Goal: Task Accomplishment & Management: Complete application form

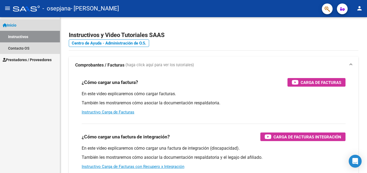
click at [15, 26] on span "Inicio" at bounding box center [10, 25] width 14 height 6
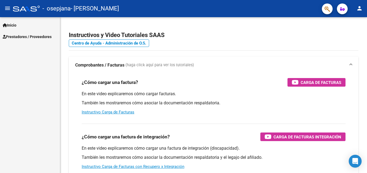
click at [20, 35] on span "Prestadores / Proveedores" at bounding box center [27, 37] width 49 height 6
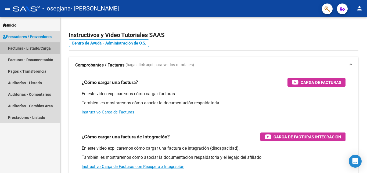
click at [25, 50] on link "Facturas - Listado/Carga" at bounding box center [30, 48] width 60 height 12
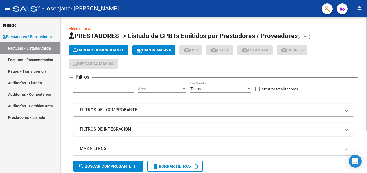
click at [81, 52] on span "Cargar Comprobante" at bounding box center [98, 50] width 51 height 5
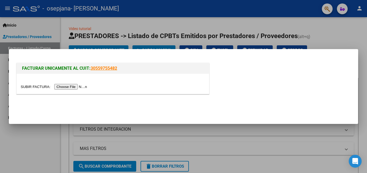
click at [80, 86] on input "file" at bounding box center [55, 87] width 68 height 6
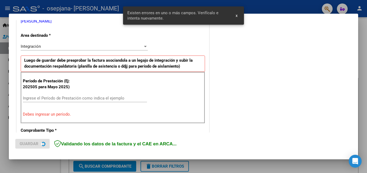
scroll to position [121, 0]
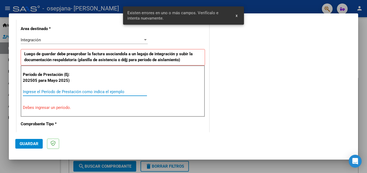
click at [57, 91] on input "Ingrese el Período de Prestación como indica el ejemplo" at bounding box center [85, 91] width 124 height 5
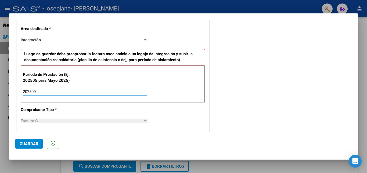
type input "202509"
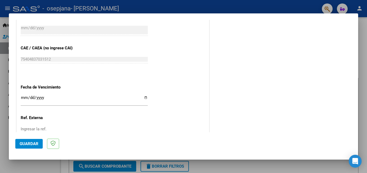
scroll to position [360, 0]
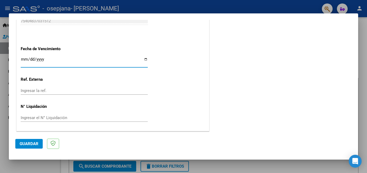
click at [143, 60] on input "Ingresar la fecha" at bounding box center [84, 61] width 127 height 9
type input "[DATE]"
click at [22, 144] on span "Guardar" at bounding box center [29, 143] width 19 height 5
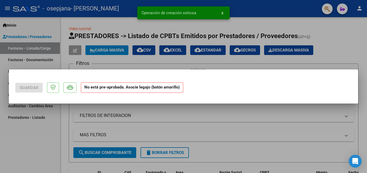
scroll to position [0, 0]
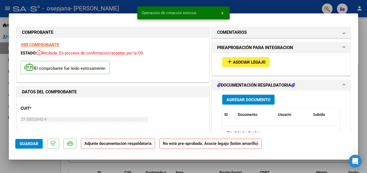
click at [241, 59] on button "add Asociar Legajo" at bounding box center [246, 62] width 48 height 10
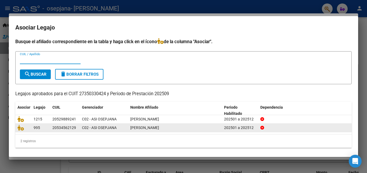
click at [159, 128] on span "[PERSON_NAME]" at bounding box center [144, 128] width 29 height 4
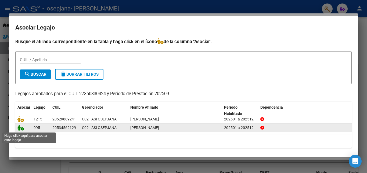
click at [22, 129] on icon at bounding box center [20, 128] width 6 height 6
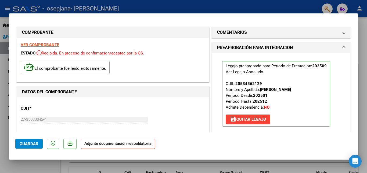
click at [257, 47] on h1 "PREAPROBACIÓN PARA INTEGRACION" at bounding box center [255, 48] width 76 height 6
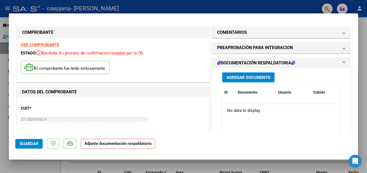
click at [260, 76] on span "Agregar Documento" at bounding box center [248, 77] width 44 height 5
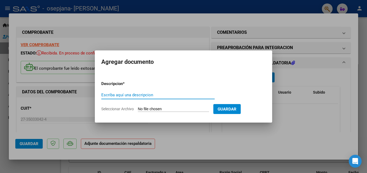
click at [202, 93] on input "Escriba aquí una descripcion" at bounding box center [157, 95] width 113 height 5
click at [189, 112] on input "Seleccionar Archivo" at bounding box center [173, 109] width 71 height 5
type input "C:\fakepath\caliva09.25.pdf"
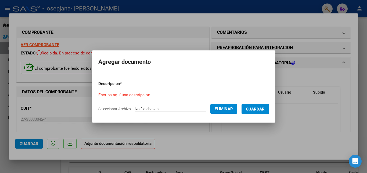
click at [123, 93] on input "Escriba aquí una descripcion" at bounding box center [157, 95] width 118 height 5
type input "ASISTENCIA"
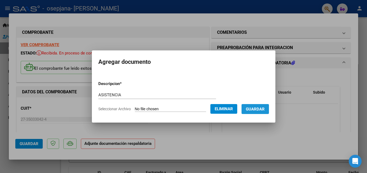
click at [265, 112] on button "Guardar" at bounding box center [254, 109] width 27 height 10
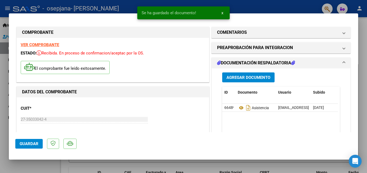
click at [265, 112] on datatable-selection "66489 Asistencia [EMAIL_ADDRESS][DOMAIN_NAME] - [PERSON_NAME] [DATE]" at bounding box center [280, 110] width 116 height 5
click at [242, 58] on mat-expansion-panel-header "DOCUMENTACIÓN RESPALDATORIA" at bounding box center [280, 63] width 138 height 11
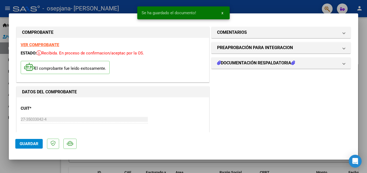
click at [27, 146] on span "Guardar" at bounding box center [29, 143] width 19 height 5
click at [222, 15] on span "x" at bounding box center [222, 12] width 2 height 5
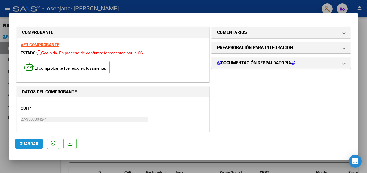
click at [29, 147] on button "Guardar" at bounding box center [28, 144] width 27 height 10
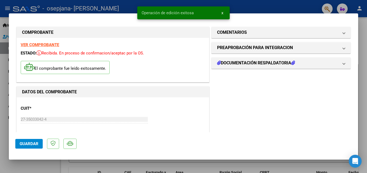
click at [362, 36] on div at bounding box center [183, 86] width 367 height 173
type input "$ 0,00"
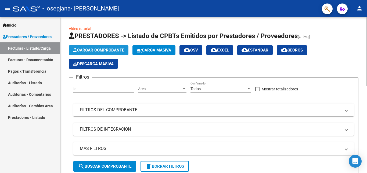
click at [85, 53] on button "Cargar Comprobante" at bounding box center [99, 50] width 60 height 10
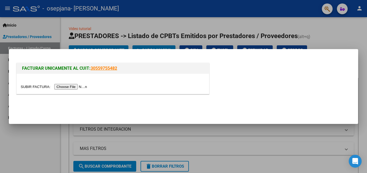
click at [87, 86] on input "file" at bounding box center [55, 87] width 68 height 6
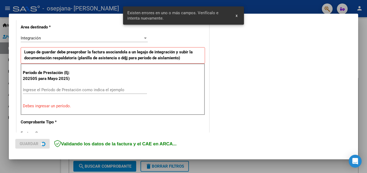
scroll to position [131, 0]
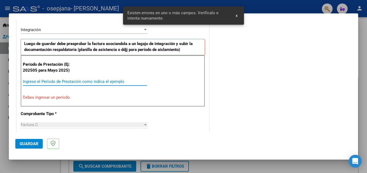
click at [65, 82] on input "Ingrese el Período de Prestación como indica el ejemplo" at bounding box center [85, 81] width 124 height 5
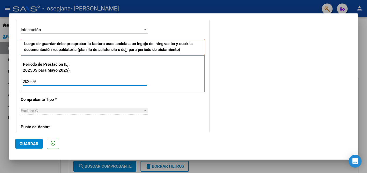
type input "202509"
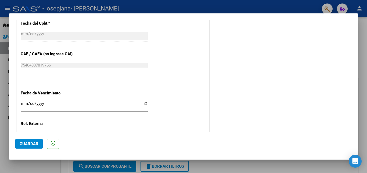
scroll to position [360, 0]
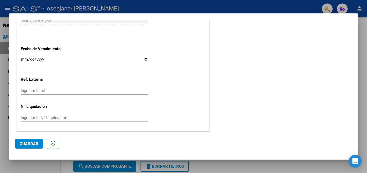
click at [145, 59] on input "Ingresar la fecha" at bounding box center [84, 61] width 127 height 9
type input "[DATE]"
click at [22, 144] on span "Guardar" at bounding box center [29, 143] width 19 height 5
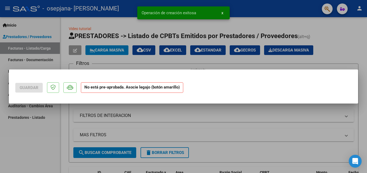
scroll to position [0, 0]
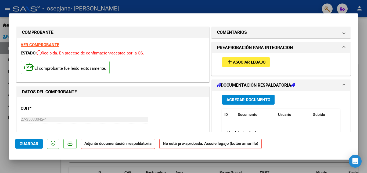
click at [245, 63] on span "Asociar Legajo" at bounding box center [249, 62] width 32 height 5
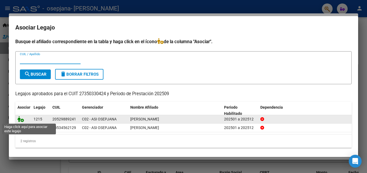
click at [20, 121] on icon at bounding box center [20, 119] width 6 height 6
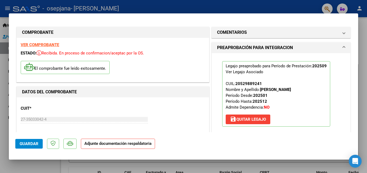
click at [293, 48] on mat-panel-title "PREAPROBACIÓN PARA INTEGRACION" at bounding box center [277, 48] width 121 height 6
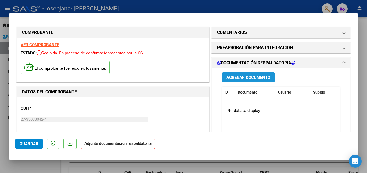
click at [267, 76] on span "Agregar Documento" at bounding box center [248, 77] width 44 height 5
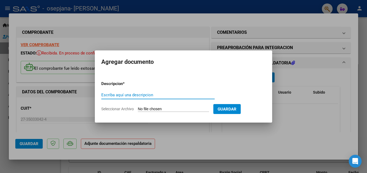
click at [168, 93] on input "Escriba aquí una descripcion" at bounding box center [157, 95] width 113 height 5
click at [188, 100] on div "Escriba aquí una descripcion" at bounding box center [157, 97] width 113 height 13
click at [197, 107] on input "Seleccionar Archivo" at bounding box center [173, 109] width 71 height 5
type input "C:\fakepath\mendieta09.25.pdf"
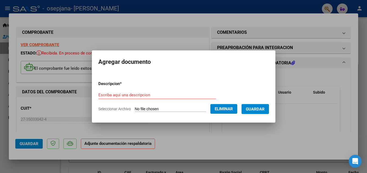
click at [147, 93] on input "Escriba aquí una descripcion" at bounding box center [157, 95] width 118 height 5
type input "ASISTENCIA"
click at [261, 111] on span "Guardar" at bounding box center [255, 109] width 19 height 5
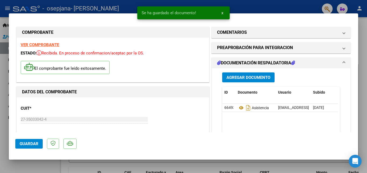
click at [275, 59] on mat-expansion-panel-header "DOCUMENTACIÓN RESPALDATORIA" at bounding box center [280, 63] width 138 height 11
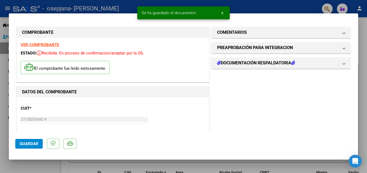
click at [34, 144] on span "Guardar" at bounding box center [29, 143] width 19 height 5
click at [29, 146] on span "Guardar" at bounding box center [29, 143] width 19 height 5
click at [362, 32] on div at bounding box center [183, 86] width 367 height 173
type input "$ 0,00"
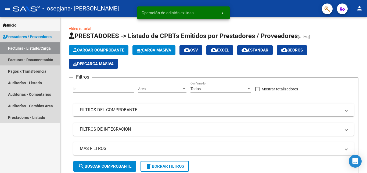
click at [39, 59] on link "Facturas - Documentación" at bounding box center [30, 60] width 60 height 12
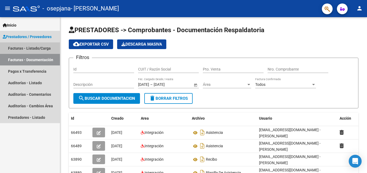
click at [37, 44] on link "Facturas - Listado/Carga" at bounding box center [30, 48] width 60 height 12
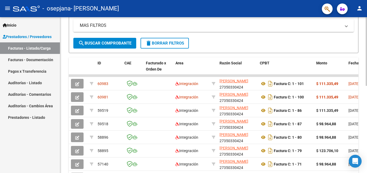
scroll to position [124, 0]
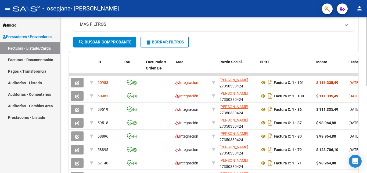
click at [362, 136] on div at bounding box center [365, 107] width 1 height 69
click at [335, 73] on datatable-header-cell "Monto" at bounding box center [330, 68] width 32 height 24
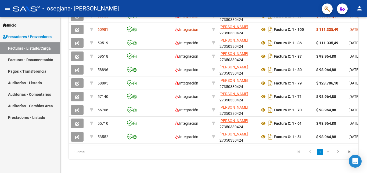
scroll to position [198, 0]
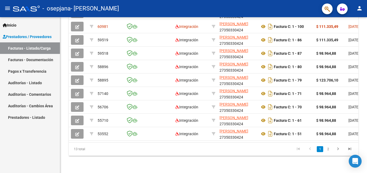
drag, startPoint x: 365, startPoint y: 91, endPoint x: 366, endPoint y: 173, distance: 82.4
click at [362, 173] on html "menu - osepjana - [PERSON_NAME] person Inicio Instructivos Contacto OS Prestado…" at bounding box center [183, 86] width 367 height 173
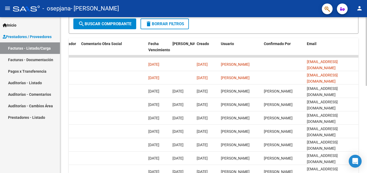
scroll to position [144, 0]
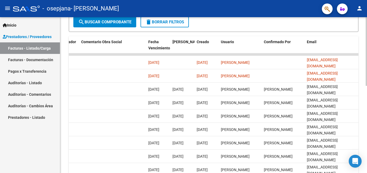
click at [362, 102] on div at bounding box center [365, 116] width 1 height 69
